Goal: Information Seeking & Learning: Learn about a topic

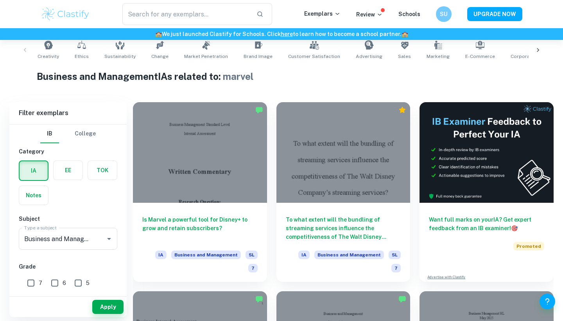
scroll to position [162, 0]
click at [195, 190] on div at bounding box center [200, 152] width 134 height 101
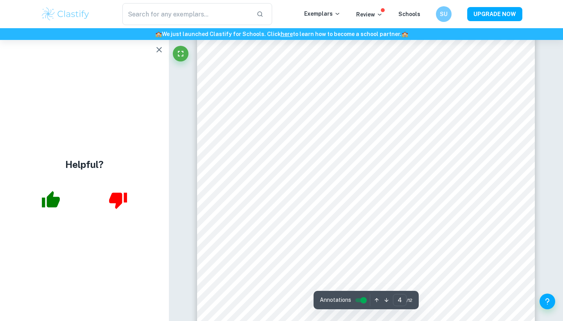
scroll to position [1575, 0]
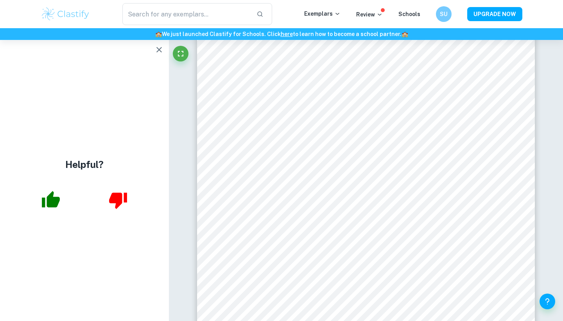
type input "1"
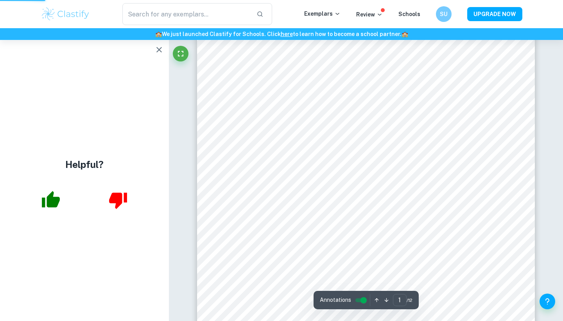
scroll to position [162, 0]
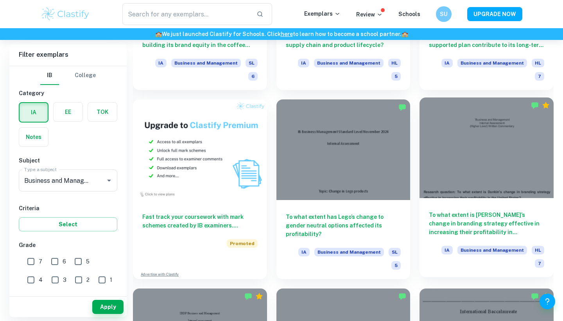
scroll to position [541, 0]
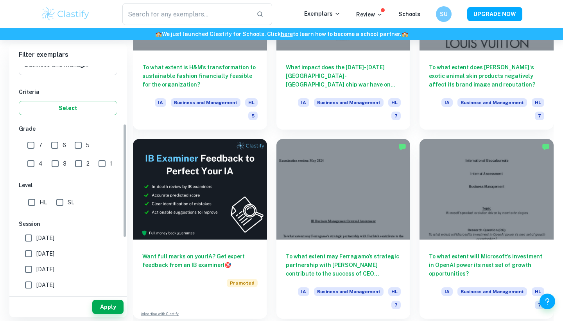
scroll to position [116, 0]
click at [58, 206] on input "SL" at bounding box center [60, 203] width 16 height 16
checkbox input "true"
click at [95, 309] on button "Apply" at bounding box center [107, 307] width 31 height 14
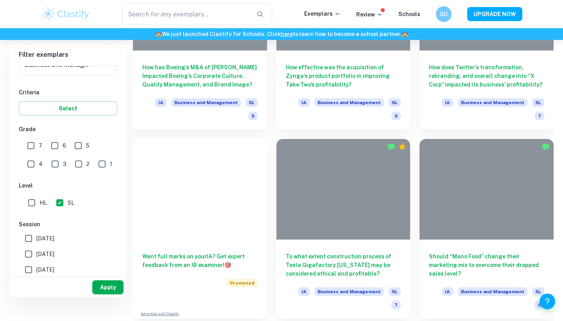
scroll to position [200, 0]
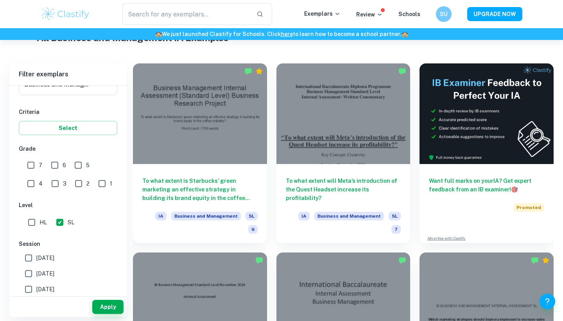
click at [35, 166] on input "7" at bounding box center [31, 165] width 16 height 16
checkbox input "true"
click at [54, 165] on input "6" at bounding box center [55, 165] width 16 height 16
checkbox input "true"
click at [97, 308] on button "Apply" at bounding box center [107, 307] width 31 height 14
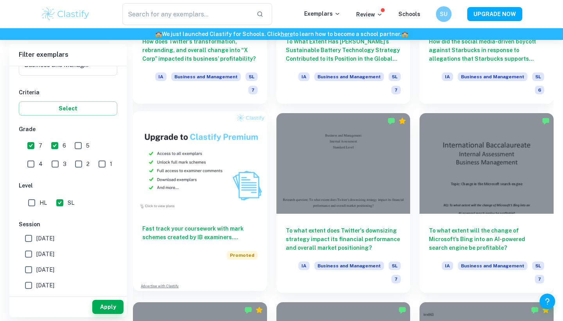
scroll to position [529, 0]
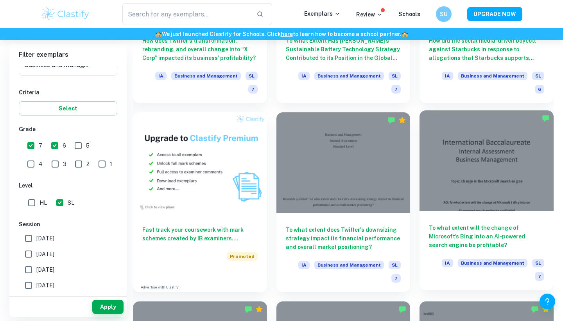
click at [463, 223] on h6 "To what extent will the change of Microsoft’s Bing into an AI-powered search en…" at bounding box center [486, 236] width 115 height 26
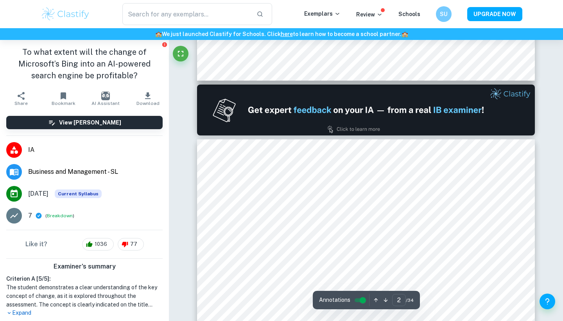
type input "2"
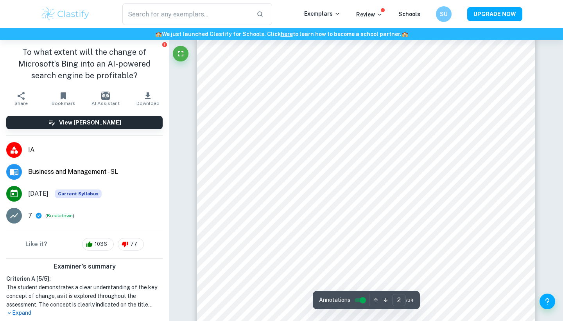
scroll to position [621, 0]
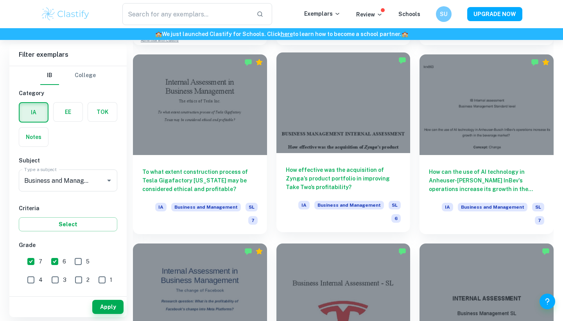
scroll to position [777, 0]
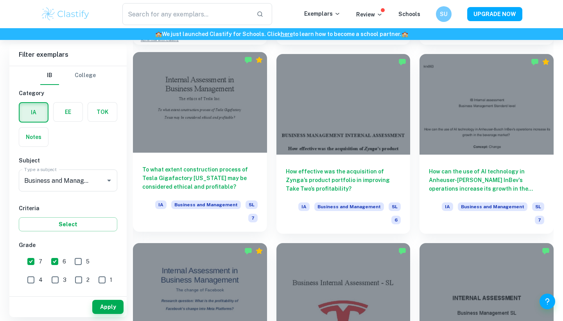
click at [196, 153] on div "To what extent construction process of Tesla Gigafactory [US_STATE] may be cons…" at bounding box center [200, 192] width 134 height 79
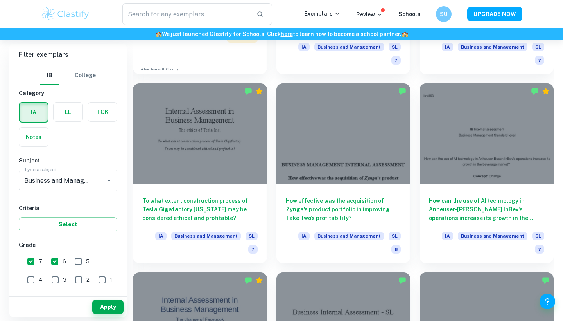
scroll to position [748, 0]
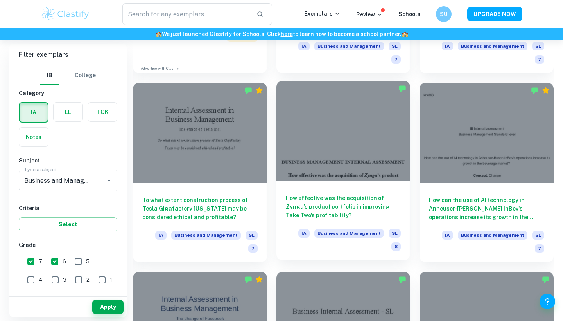
click at [308, 194] on h6 "How effective was the acquisition of Zynga’s product portfolio in improving Tak…" at bounding box center [343, 207] width 115 height 26
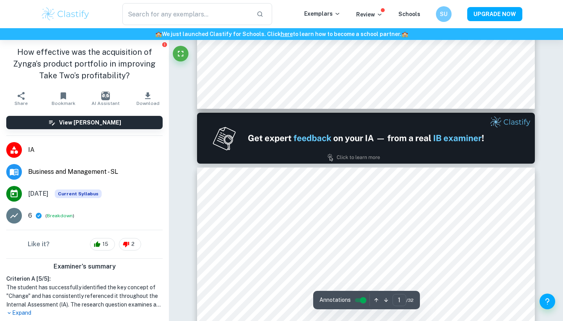
type input "2"
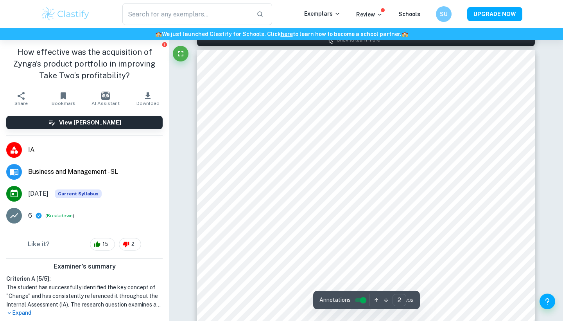
scroll to position [494, 0]
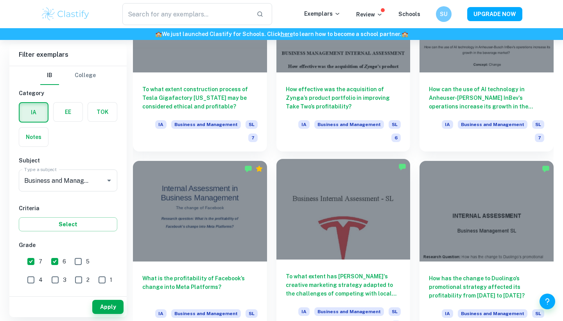
scroll to position [862, 0]
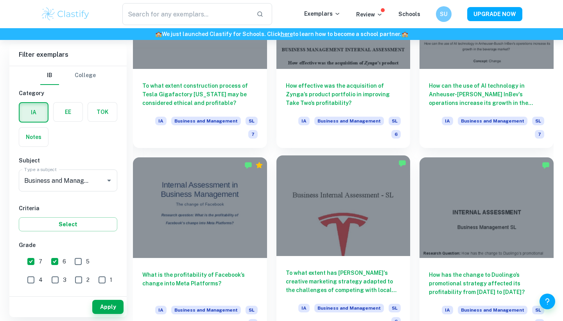
click at [335, 268] on h6 "To what extent has [PERSON_NAME]'s creative marketing strategy adapted to the c…" at bounding box center [343, 281] width 115 height 26
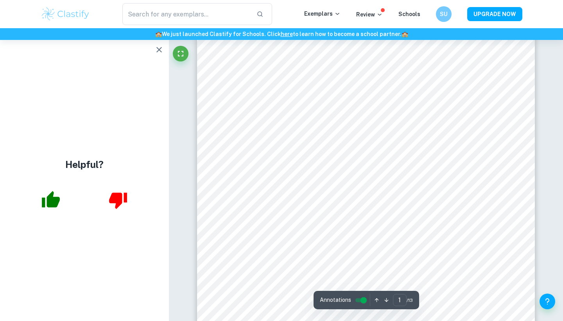
type input "2"
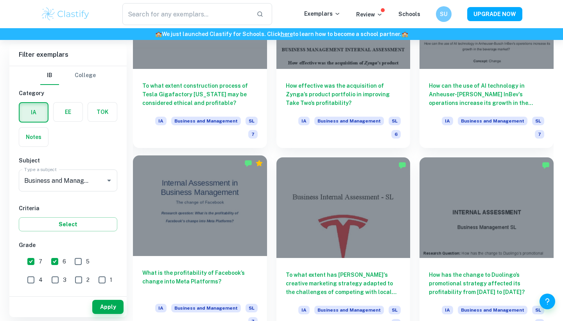
scroll to position [884, 0]
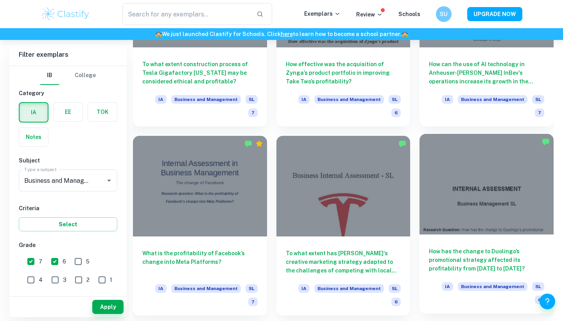
click at [482, 234] on div "How has the change to Duolingo’s promotional strategy affected its profitabilit…" at bounding box center [487, 273] width 134 height 79
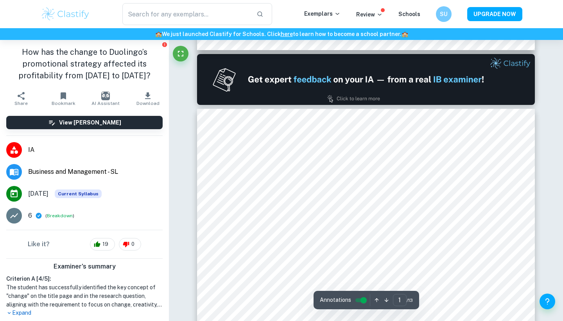
type input "2"
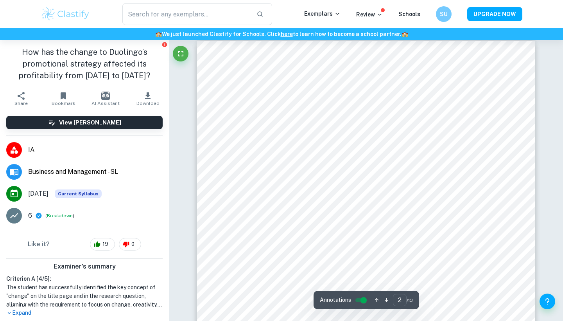
scroll to position [610, 0]
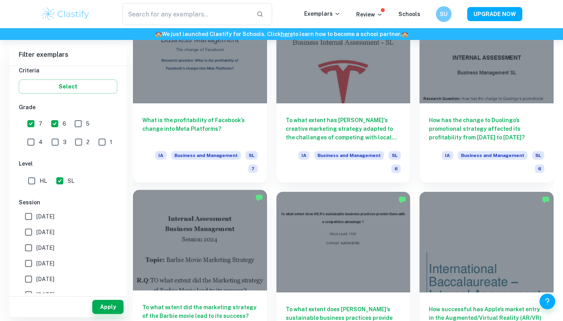
scroll to position [1047, 0]
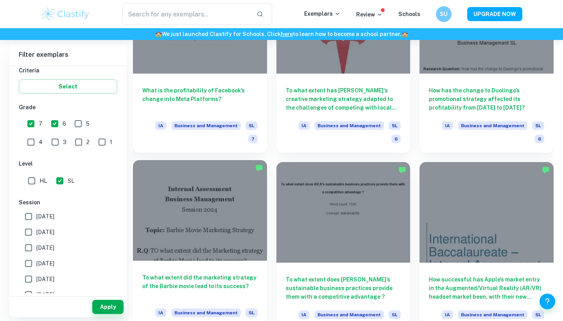
click at [230, 190] on div at bounding box center [200, 210] width 134 height 101
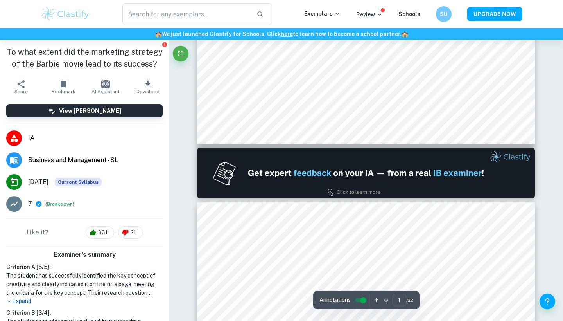
type input "2"
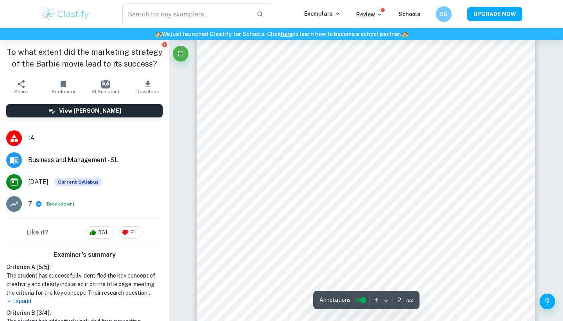
scroll to position [569, 0]
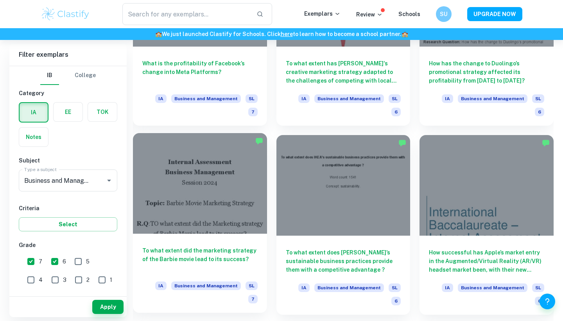
scroll to position [1074, 0]
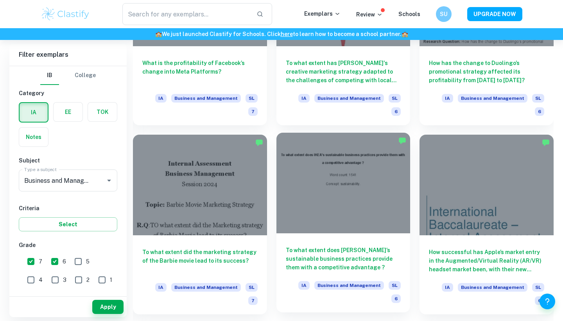
click at [340, 246] on h6 "To what extent does [PERSON_NAME]’s sustainable business practices provide them…" at bounding box center [343, 259] width 115 height 26
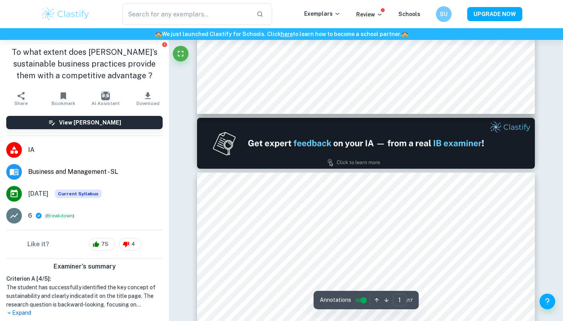
type input "2"
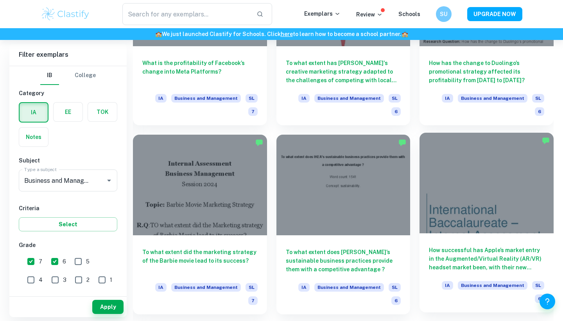
scroll to position [1121, 0]
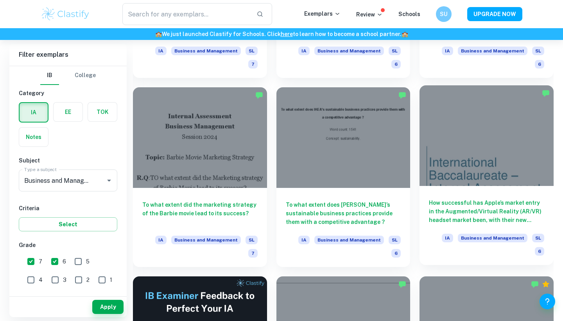
click at [469, 136] on div at bounding box center [487, 135] width 134 height 101
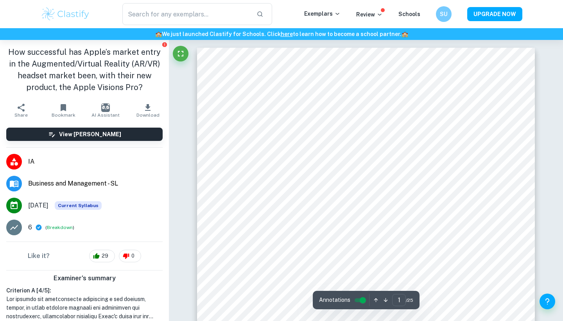
scroll to position [474, 0]
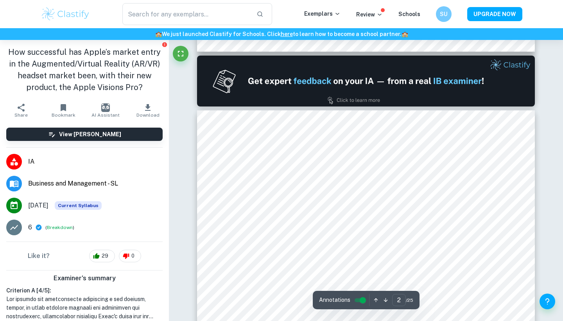
type input "2"
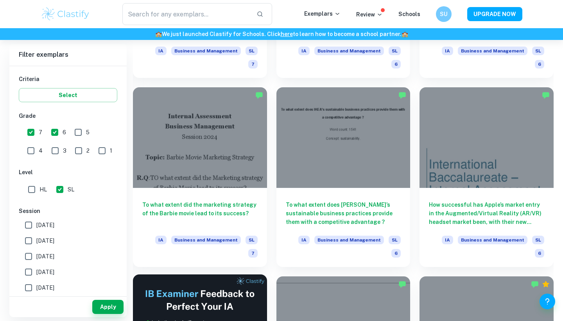
scroll to position [1283, 0]
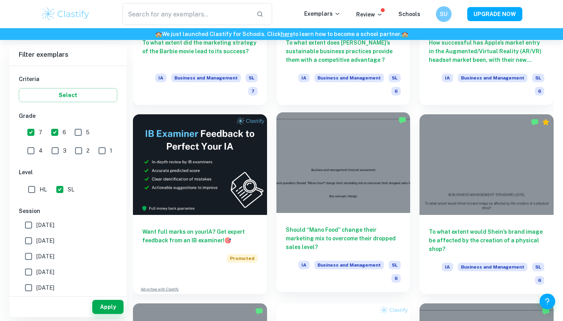
click at [347, 213] on div "Should “Mano Food” change their marketing mix to overcome their dropped sales l…" at bounding box center [344, 252] width 134 height 79
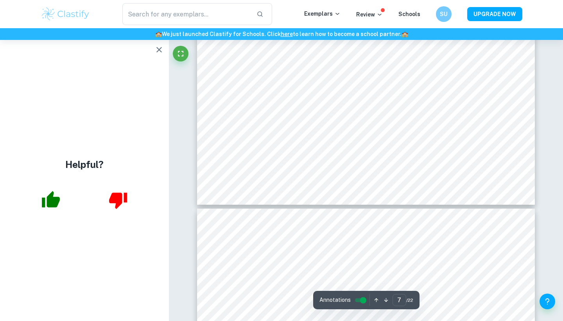
scroll to position [3059, 0]
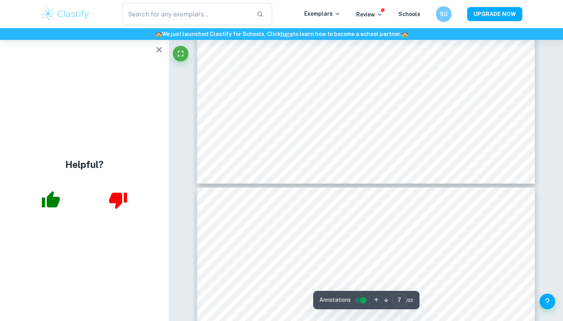
click at [161, 50] on icon "button" at bounding box center [159, 49] width 9 height 9
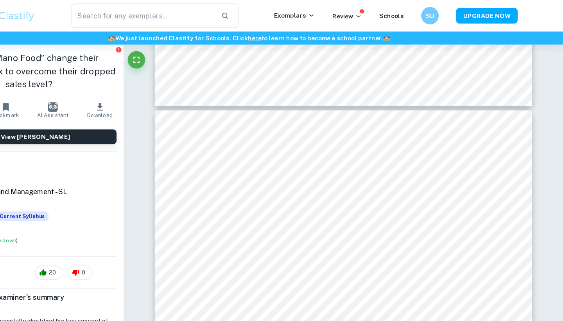
scroll to position [7670, 0]
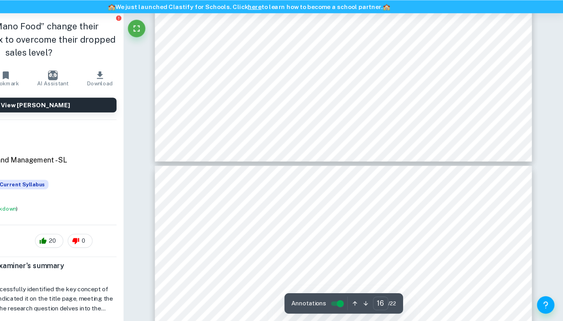
type input "17"
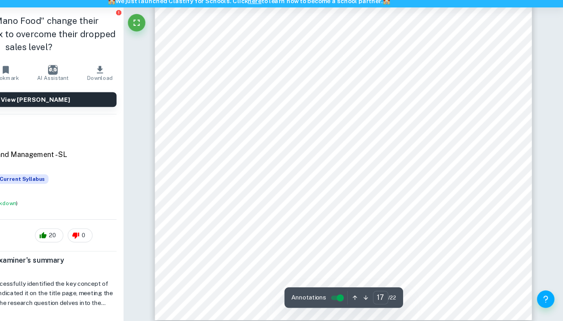
scroll to position [7464, 0]
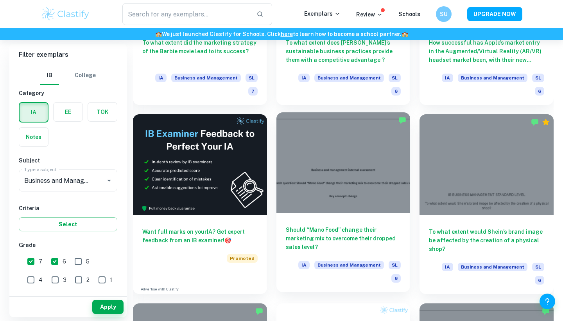
scroll to position [1378, 0]
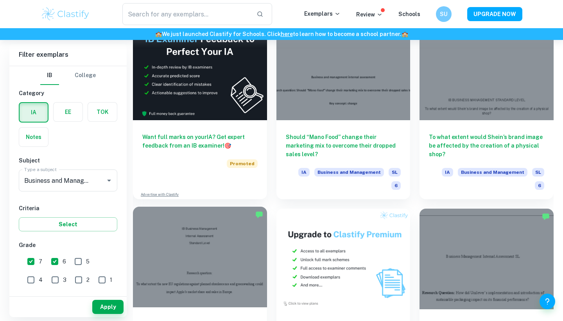
click at [245, 231] on div at bounding box center [200, 257] width 134 height 101
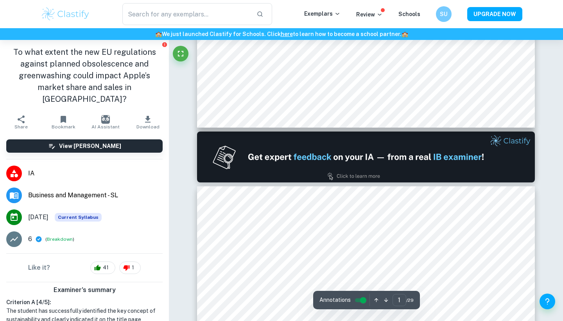
type input "2"
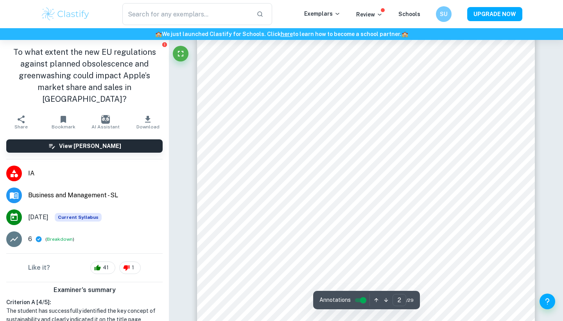
scroll to position [569, 0]
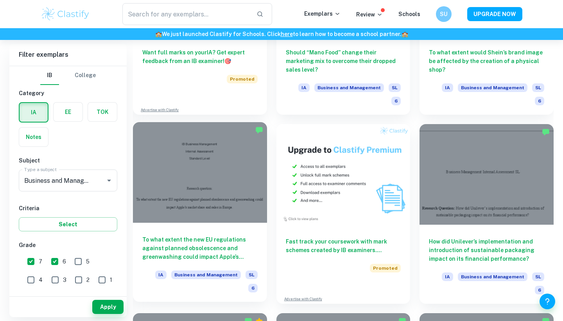
scroll to position [1470, 0]
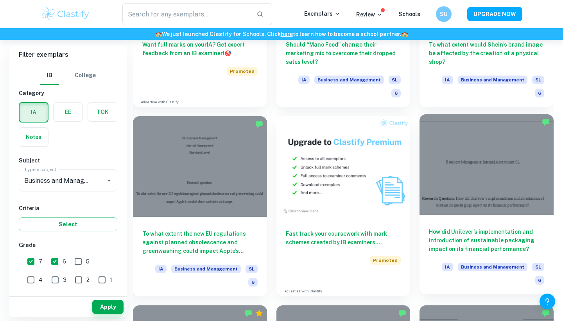
click at [485, 215] on div "How did Unilever’s implementation and introduction of sustainable packaging imp…" at bounding box center [487, 254] width 134 height 79
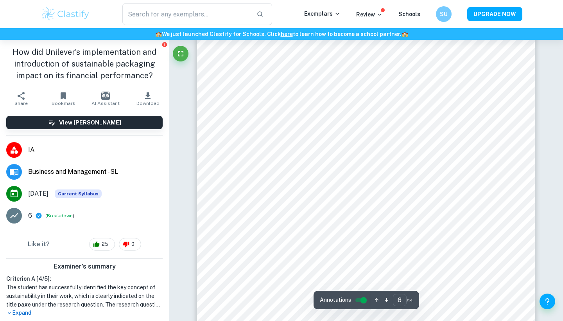
scroll to position [2606, 0]
type input "8"
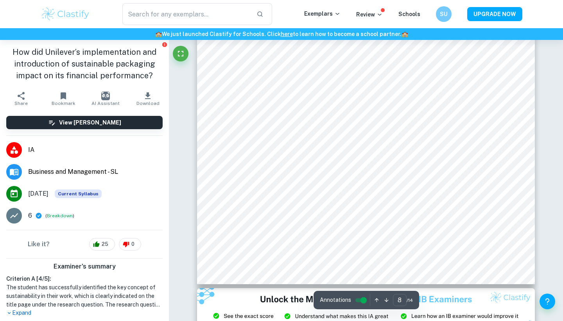
scroll to position [3727, 0]
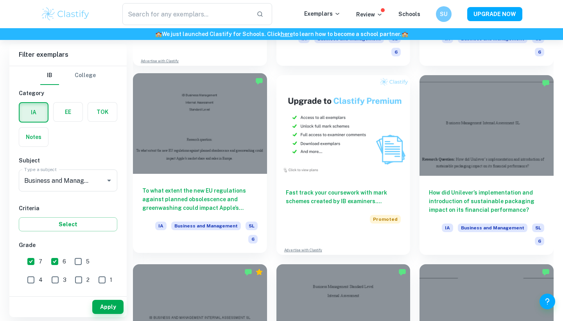
scroll to position [1610, 0]
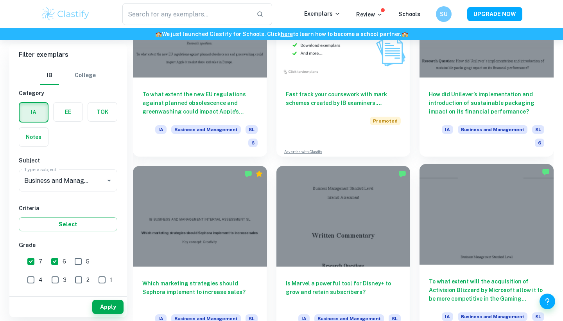
click at [470, 175] on div at bounding box center [487, 214] width 134 height 101
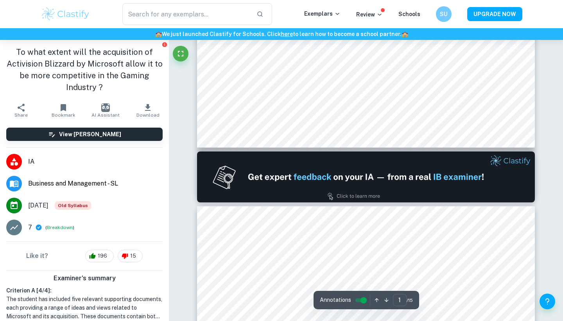
type input "2"
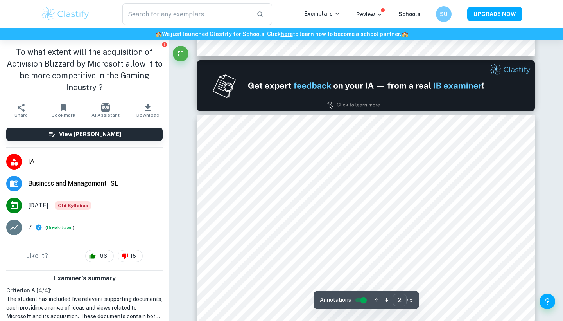
scroll to position [471, 0]
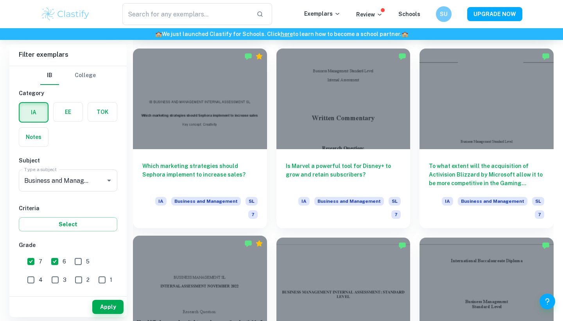
scroll to position [1759, 0]
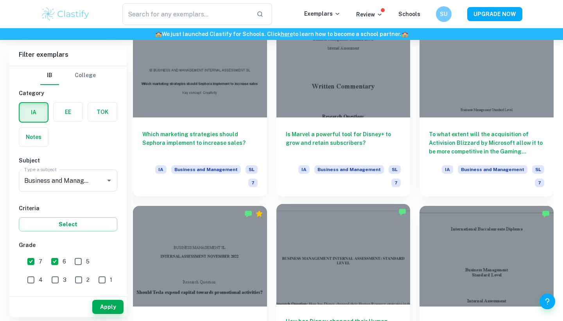
click at [355, 222] on div at bounding box center [344, 254] width 134 height 101
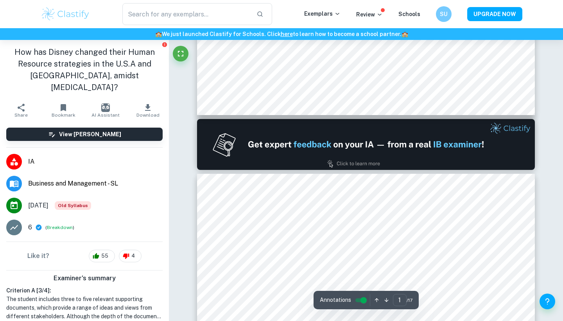
type input "2"
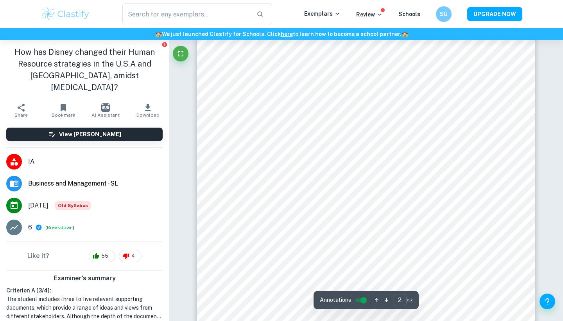
scroll to position [569, 0]
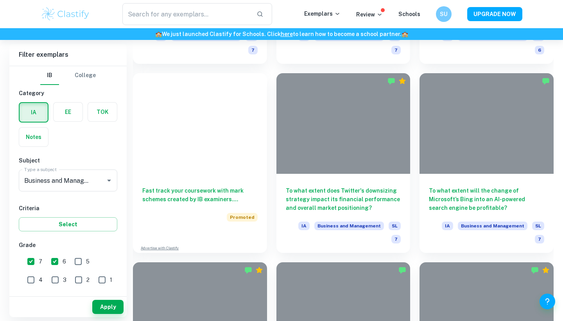
scroll to position [1798, 0]
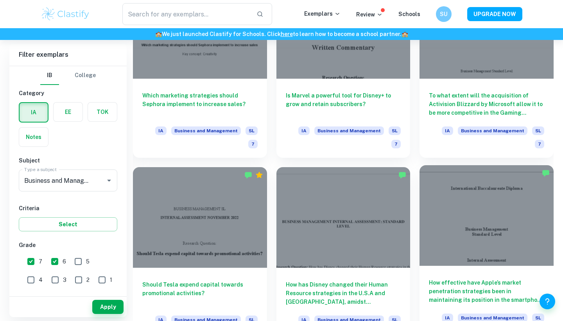
click at [509, 278] on h6 "How effective have Apple’s market penetration strategies been in maintaining it…" at bounding box center [486, 291] width 115 height 26
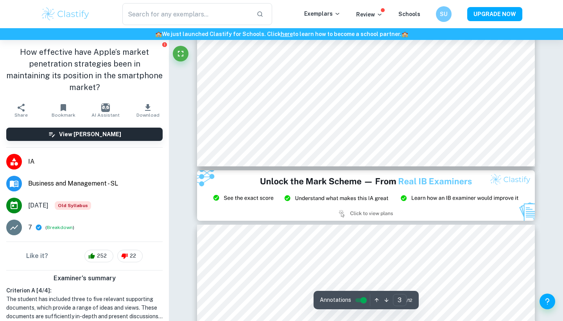
scroll to position [1395, 0]
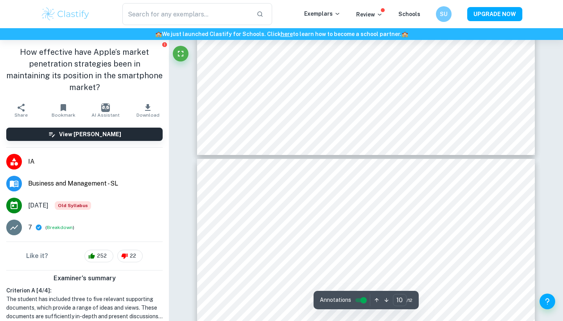
type input "11"
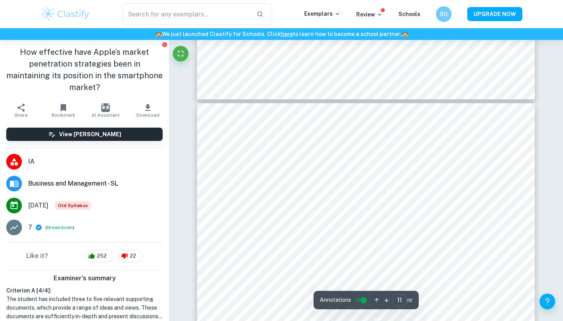
scroll to position [4937, 0]
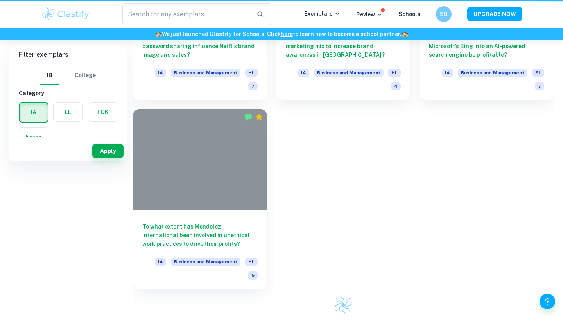
scroll to position [1839, 0]
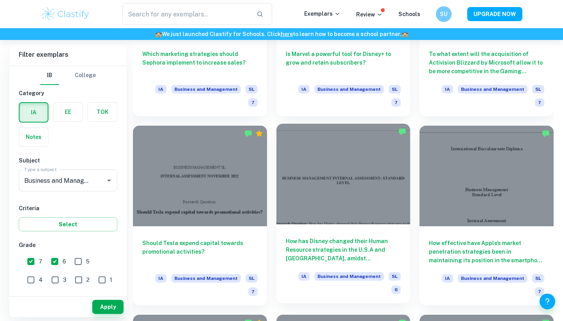
click at [347, 224] on div "How has Disney changed their Human Resource strategies in the U.S.A and [GEOGRA…" at bounding box center [344, 263] width 134 height 79
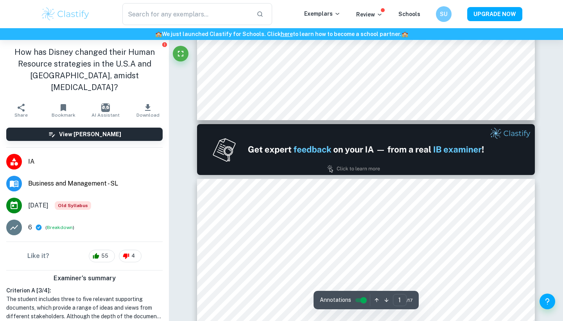
type input "2"
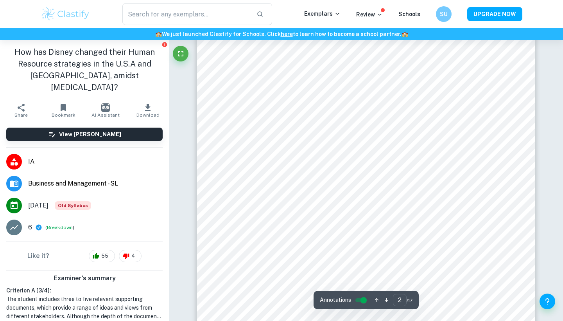
scroll to position [581, 0]
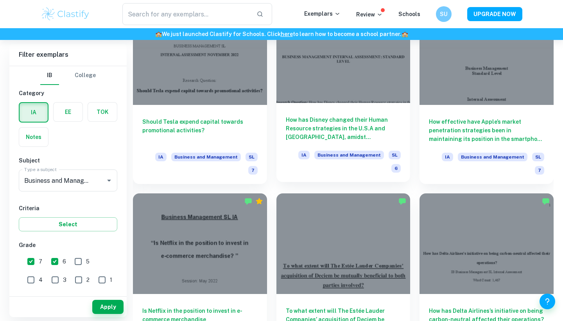
scroll to position [1961, 0]
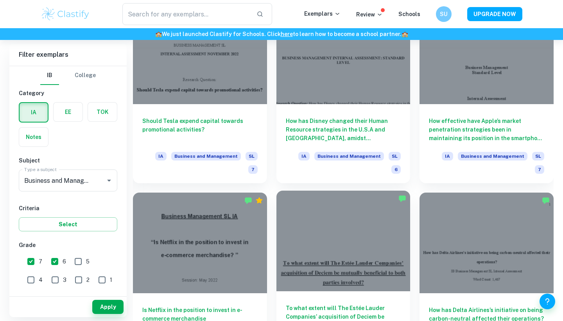
click at [327, 191] on div at bounding box center [344, 241] width 134 height 101
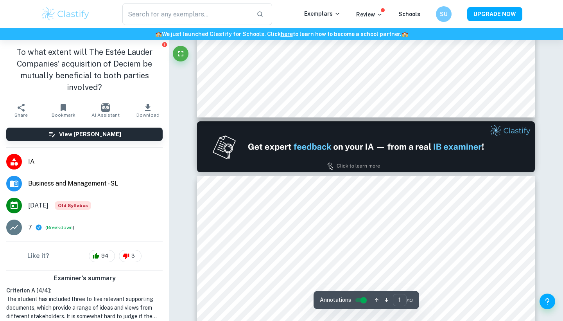
type input "2"
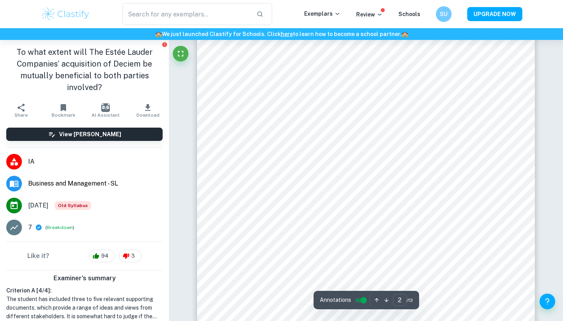
scroll to position [569, 0]
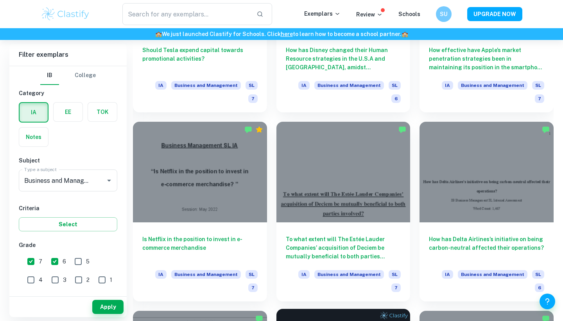
scroll to position [2028, 0]
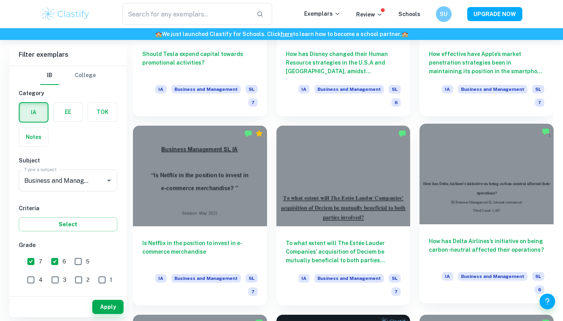
click at [474, 237] on h6 "How has Delta Airlines’s initiative on being carbon-neutral affected their oper…" at bounding box center [486, 250] width 115 height 26
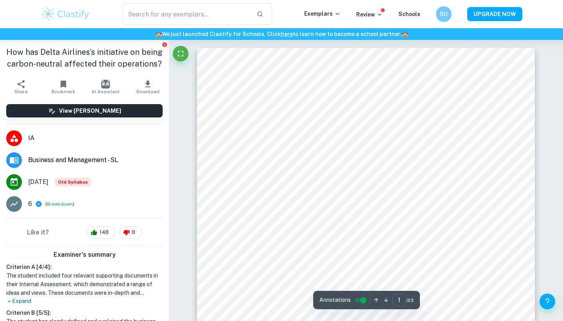
type input "2"
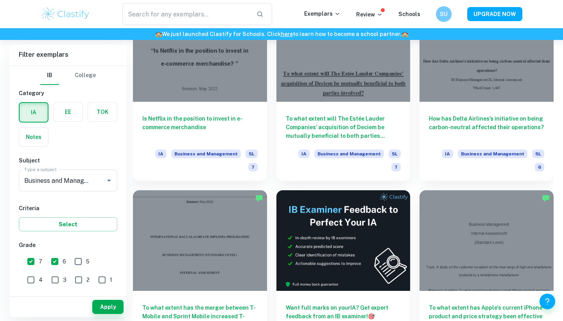
scroll to position [2166, 0]
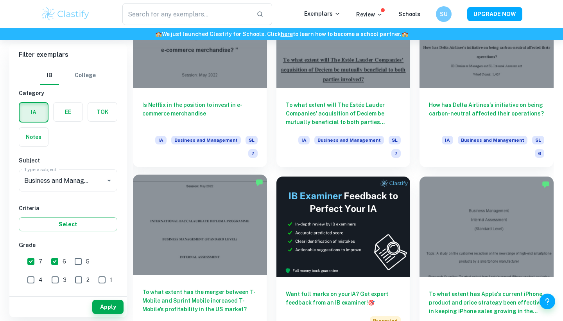
click at [249, 175] on div at bounding box center [200, 225] width 134 height 101
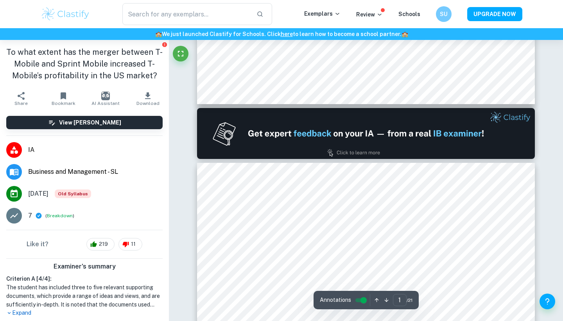
type input "2"
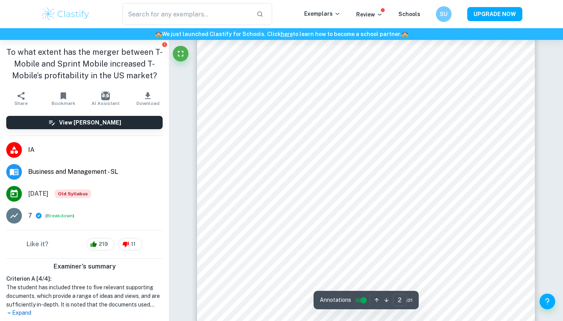
scroll to position [570, 0]
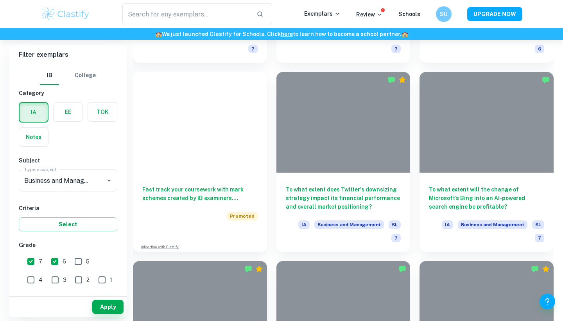
scroll to position [2166, 0]
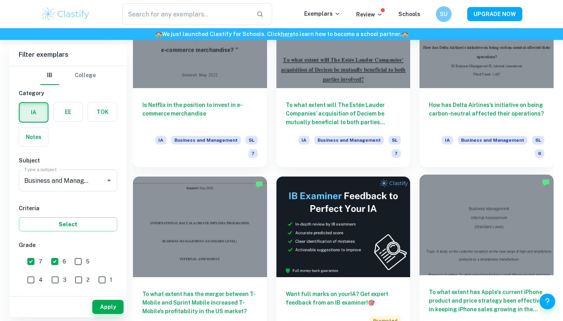
click at [471, 288] on h6 "To what extent has Apple's current iPhone product and price strategy been effec…" at bounding box center [486, 301] width 115 height 26
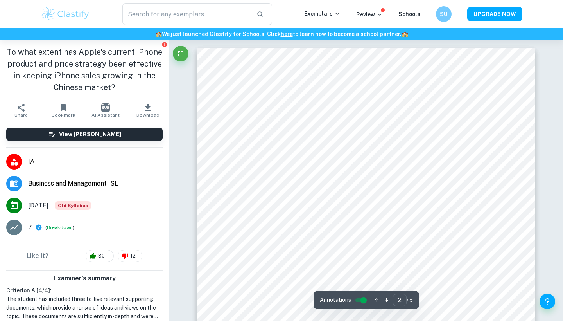
type input "2"
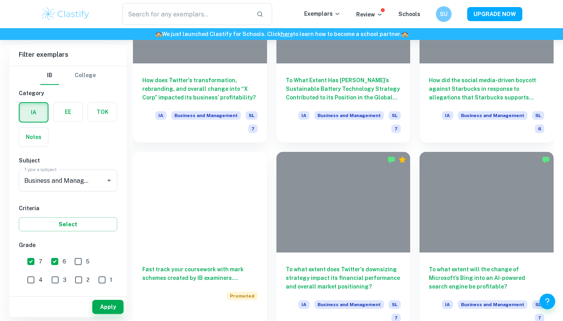
scroll to position [2330, 0]
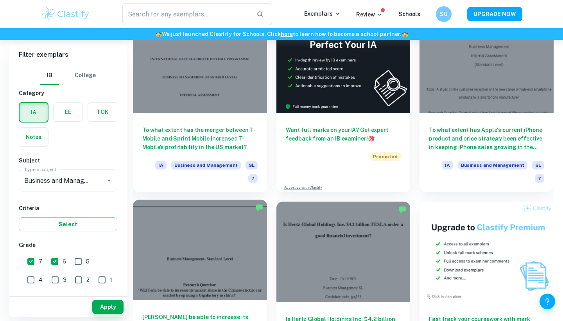
click at [266, 200] on div at bounding box center [200, 250] width 134 height 101
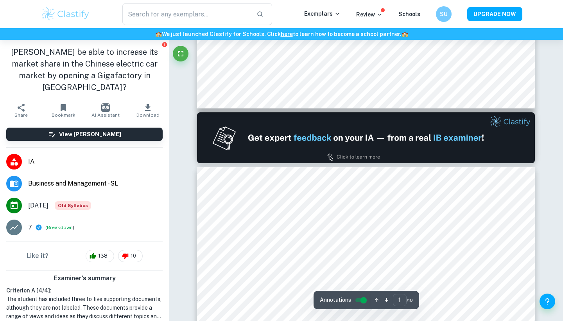
type input "2"
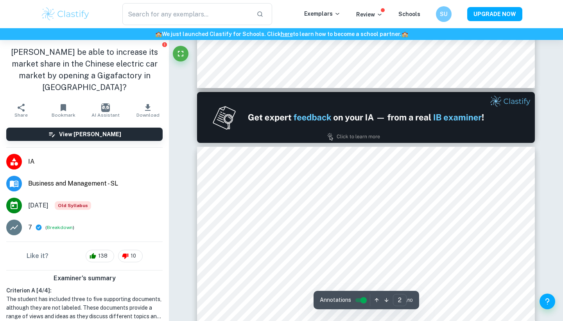
scroll to position [516, 0]
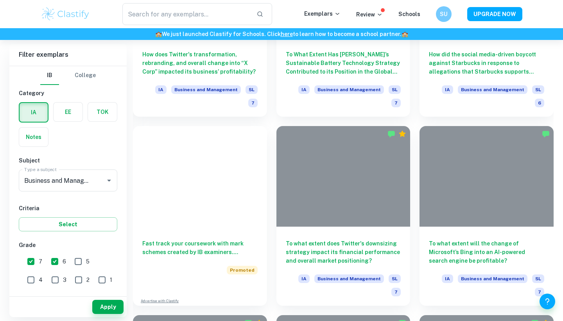
scroll to position [2330, 0]
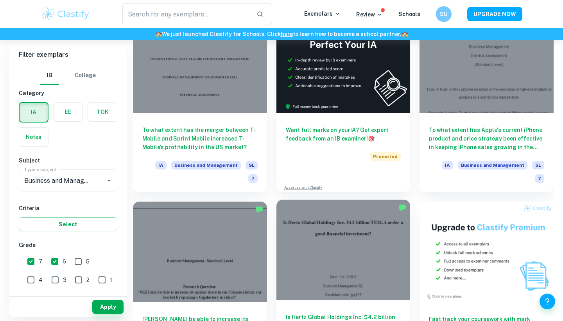
click at [355, 200] on div at bounding box center [344, 250] width 134 height 101
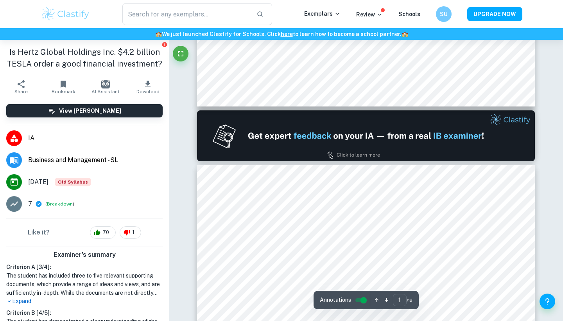
type input "2"
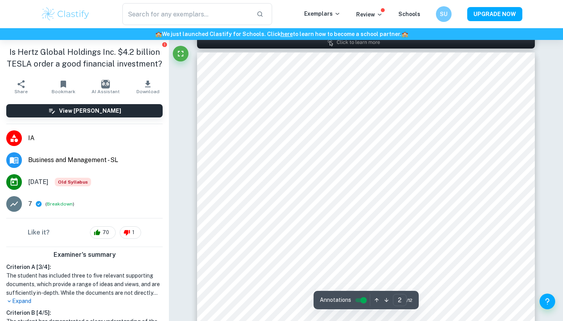
scroll to position [495, 0]
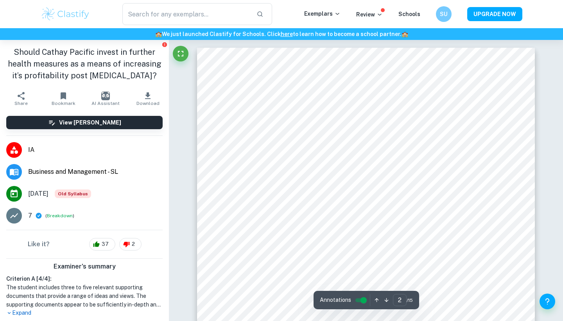
type input "2"
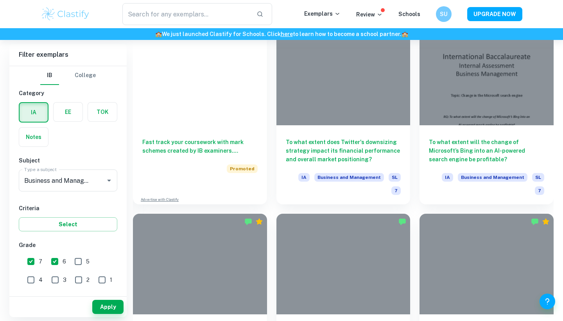
scroll to position [2503, 0]
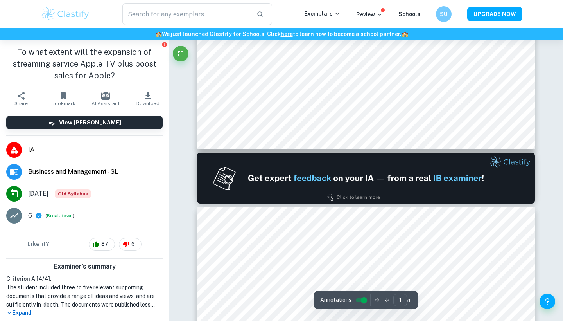
type input "2"
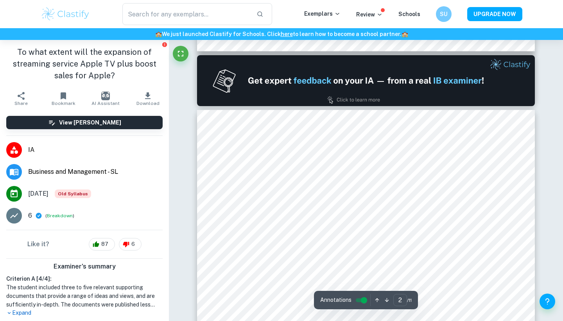
scroll to position [492, 0]
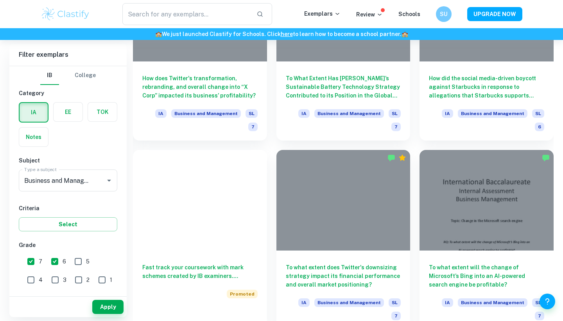
scroll to position [2503, 0]
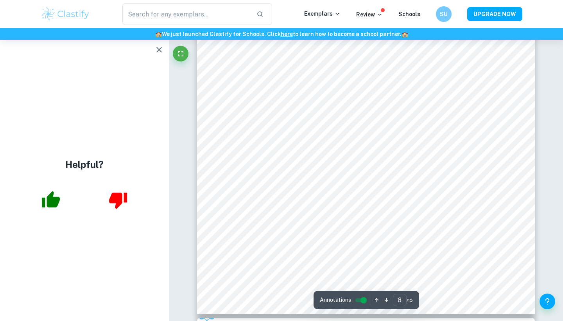
scroll to position [3370, 0]
click at [166, 48] on button "button" at bounding box center [159, 50] width 16 height 16
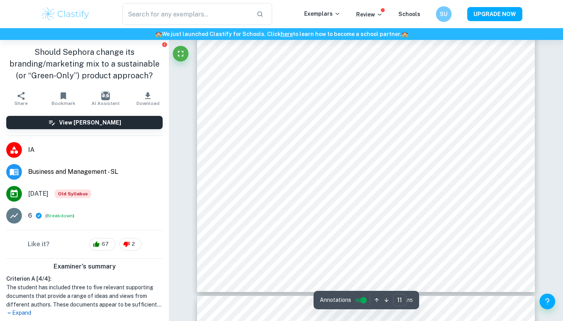
scroll to position [4772, 0]
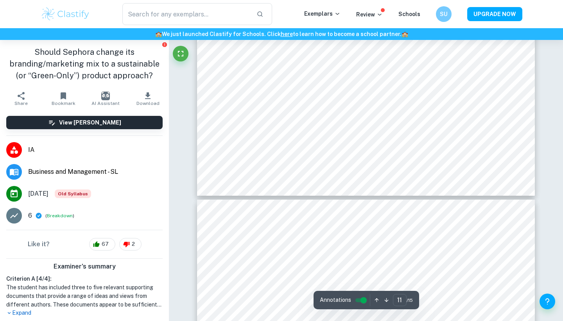
type input "12"
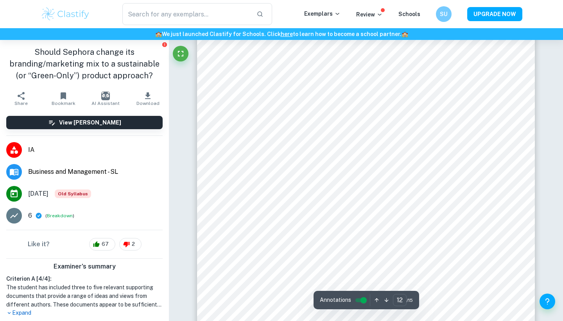
scroll to position [5035, 0]
